Goal: Navigation & Orientation: Find specific page/section

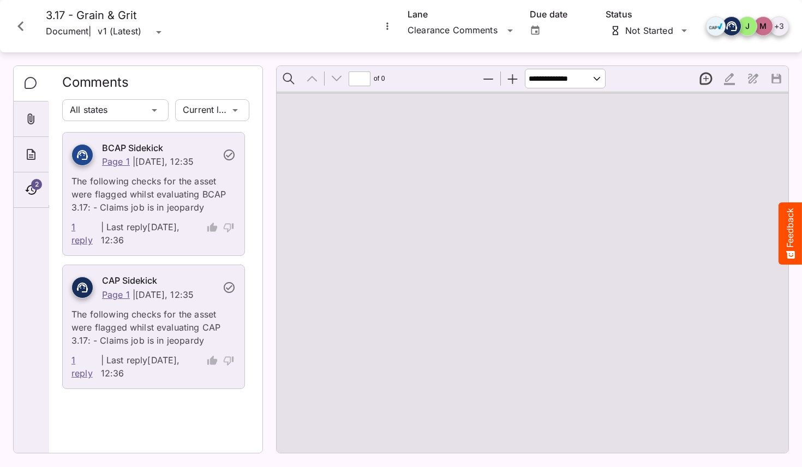
type input "*"
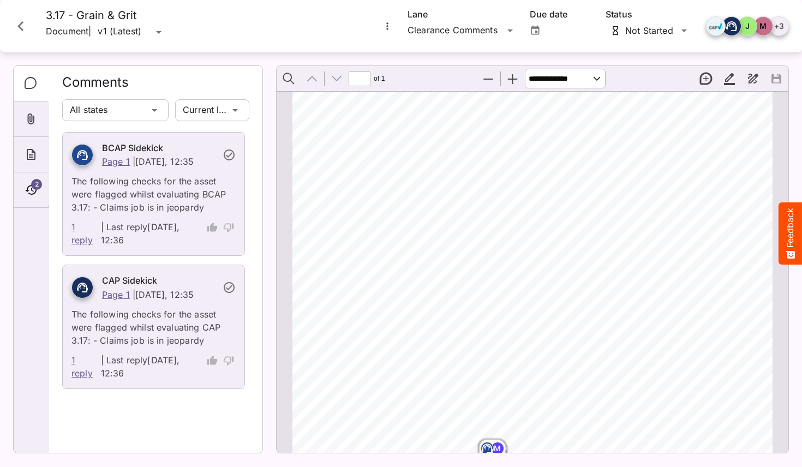
scroll to position [337, 0]
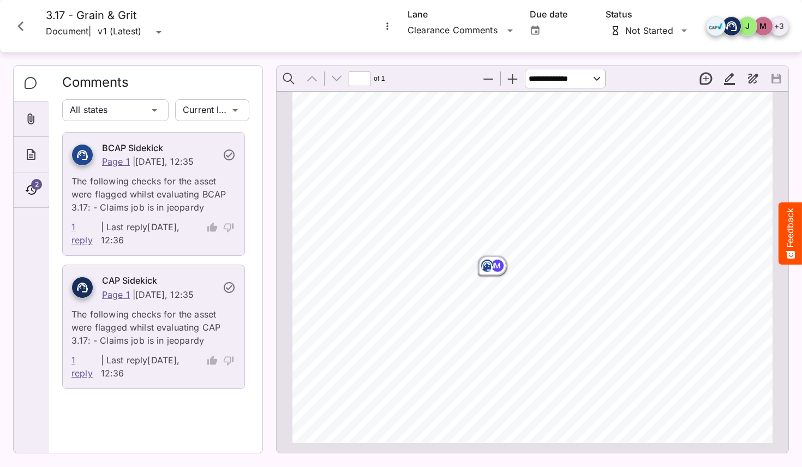
click at [485, 268] on rect "Page ⁨1⁩" at bounding box center [487, 265] width 13 height 13
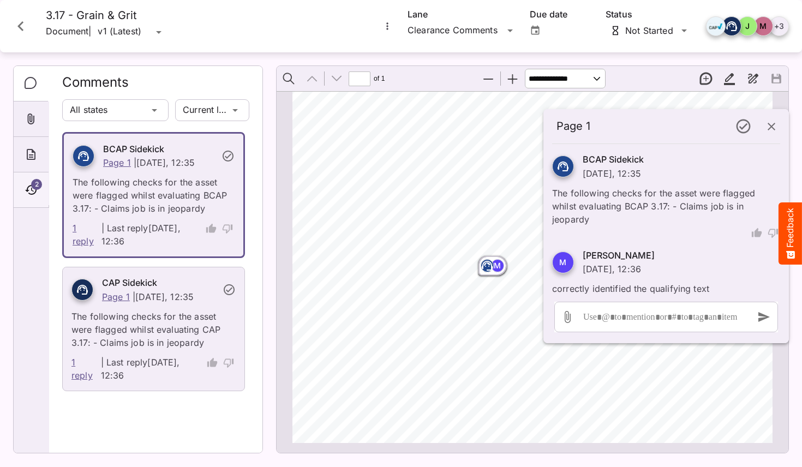
click at [32, 182] on span "2" at bounding box center [36, 184] width 11 height 11
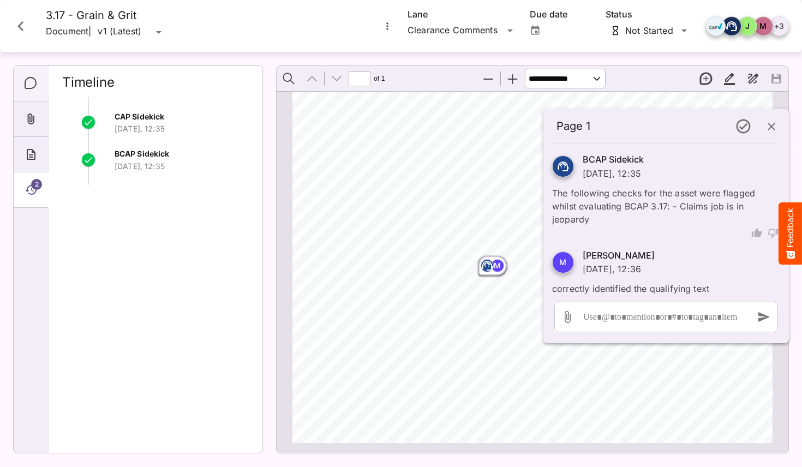
click at [28, 77] on icon "Comments" at bounding box center [31, 83] width 13 height 13
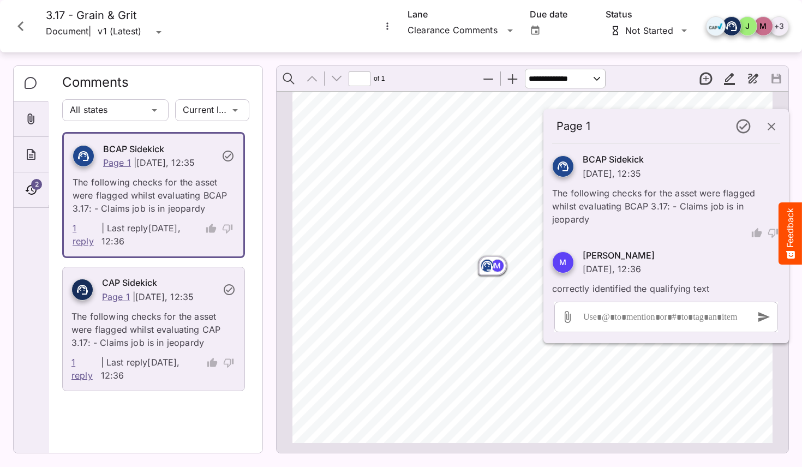
click at [27, 31] on icon "Close card" at bounding box center [21, 26] width 20 height 20
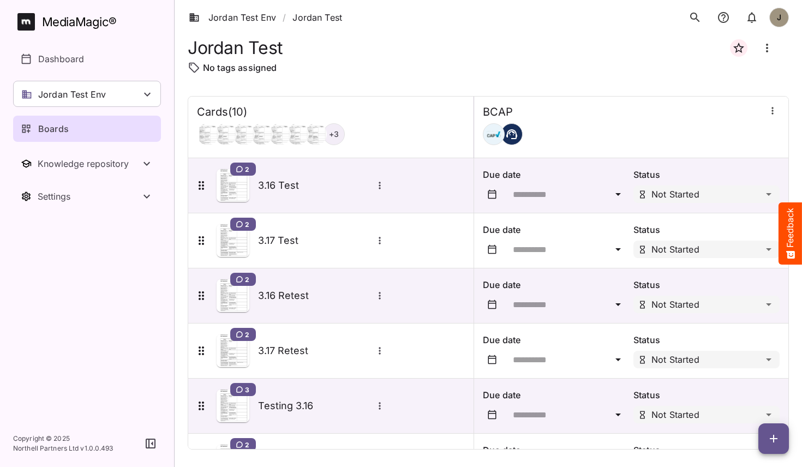
scroll to position [195, 0]
